Goal: Navigation & Orientation: Find specific page/section

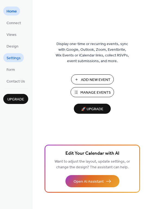
click at [12, 55] on span "Settings" at bounding box center [14, 58] width 14 height 6
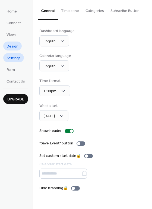
click at [11, 44] on span "Design" at bounding box center [13, 47] width 12 height 6
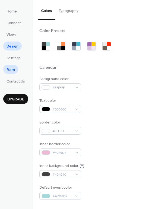
click at [11, 70] on span "Form" at bounding box center [11, 70] width 8 height 6
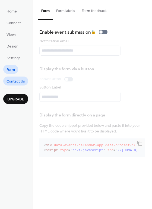
click at [11, 80] on span "Contact Us" at bounding box center [16, 82] width 18 height 6
